Goal: Find contact information: Find contact information

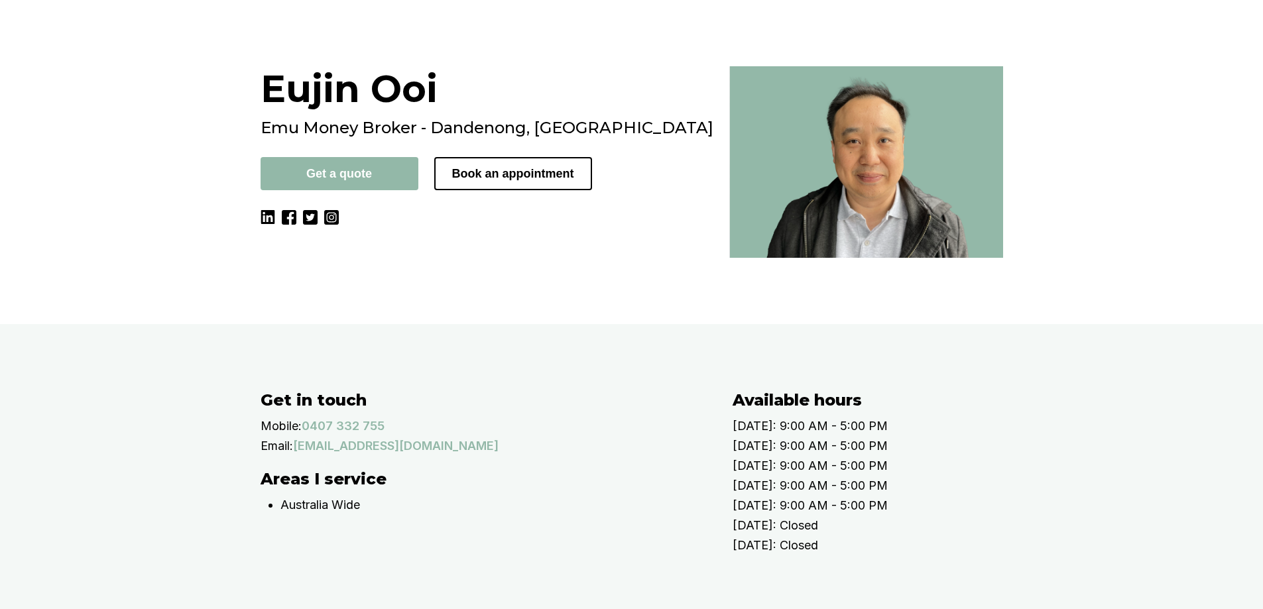
scroll to position [133, 0]
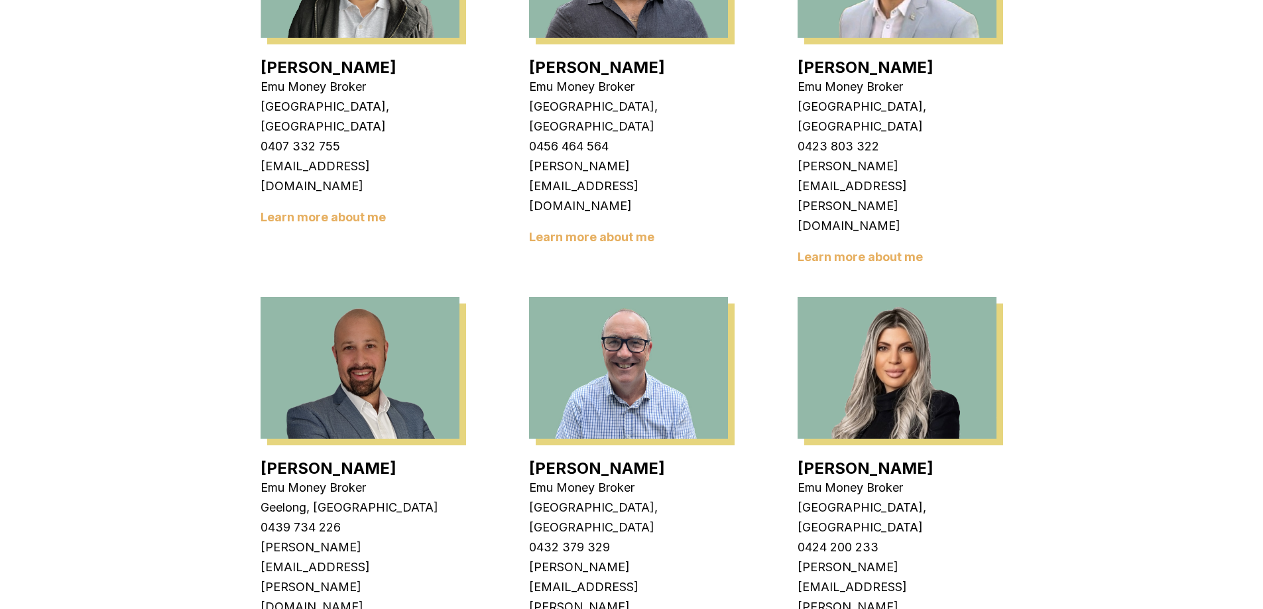
scroll to position [663, 0]
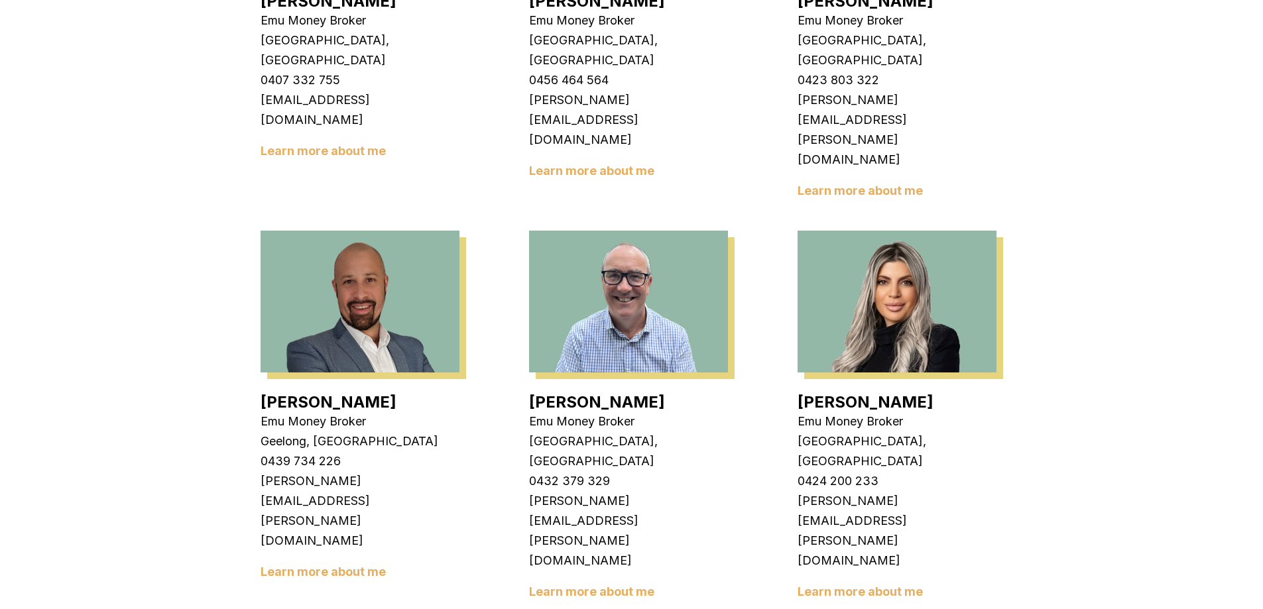
click at [369, 412] on h4 "Brad Hearns" at bounding box center [360, 402] width 199 height 19
drag, startPoint x: 376, startPoint y: 461, endPoint x: 272, endPoint y: 460, distance: 104.1
copy link "Brad Hearns"
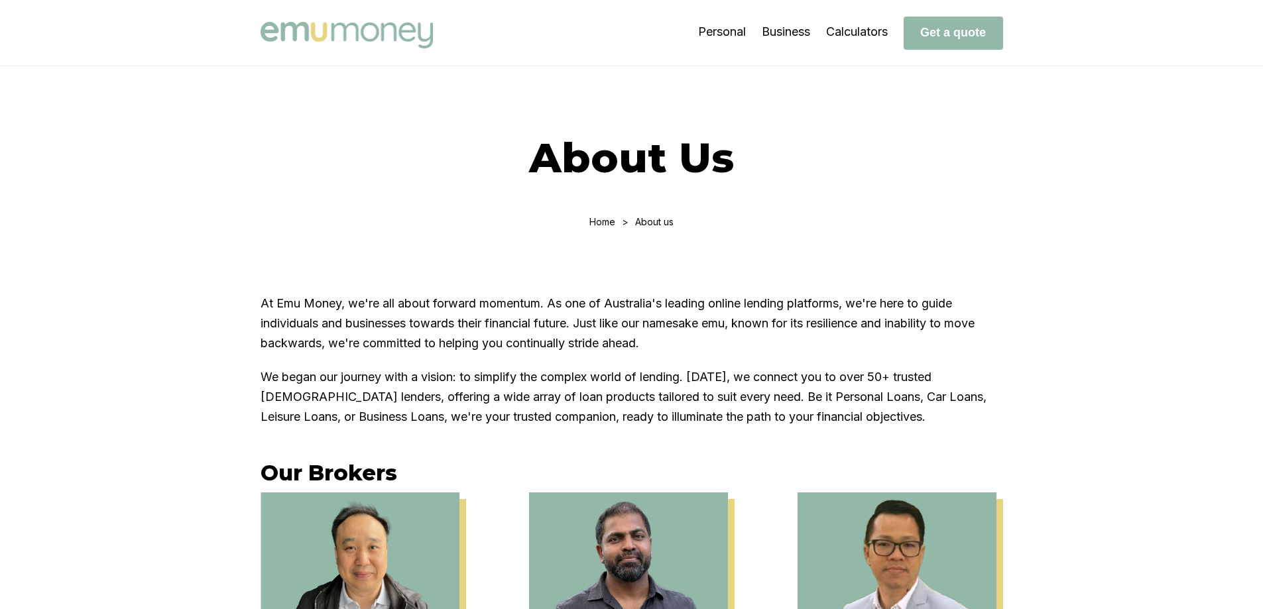
scroll to position [199, 0]
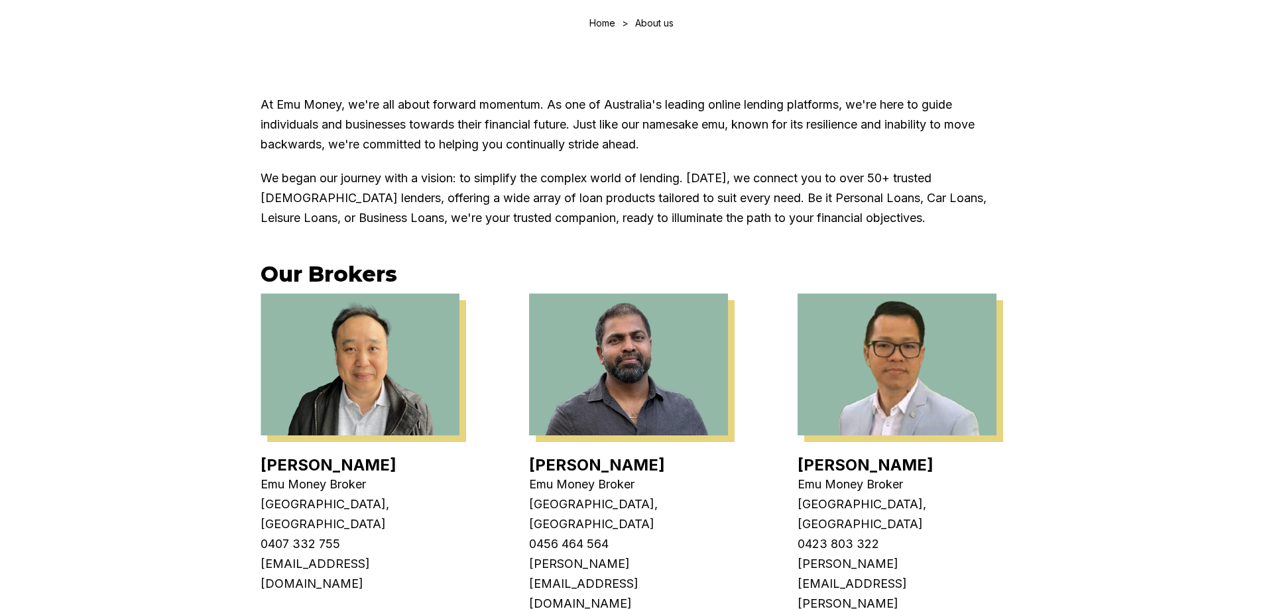
click at [369, 418] on img at bounding box center [360, 365] width 199 height 142
click at [302, 475] on link "Eujin Ooi" at bounding box center [329, 465] width 136 height 19
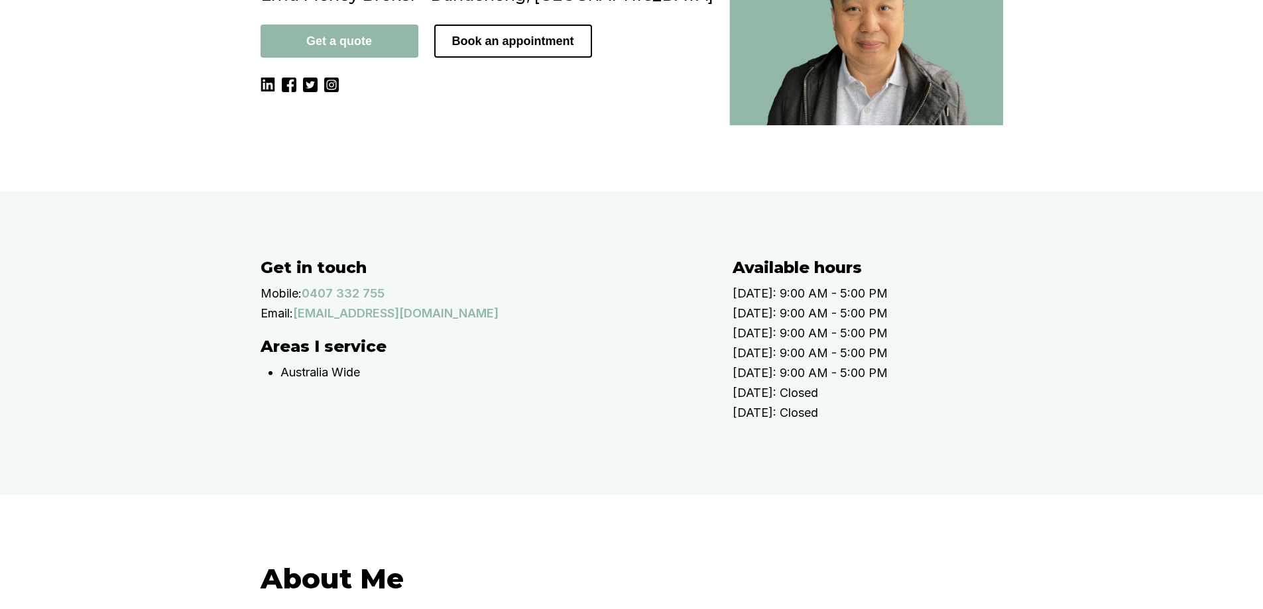
scroll to position [265, 0]
